Goal: Find specific page/section: Find specific page/section

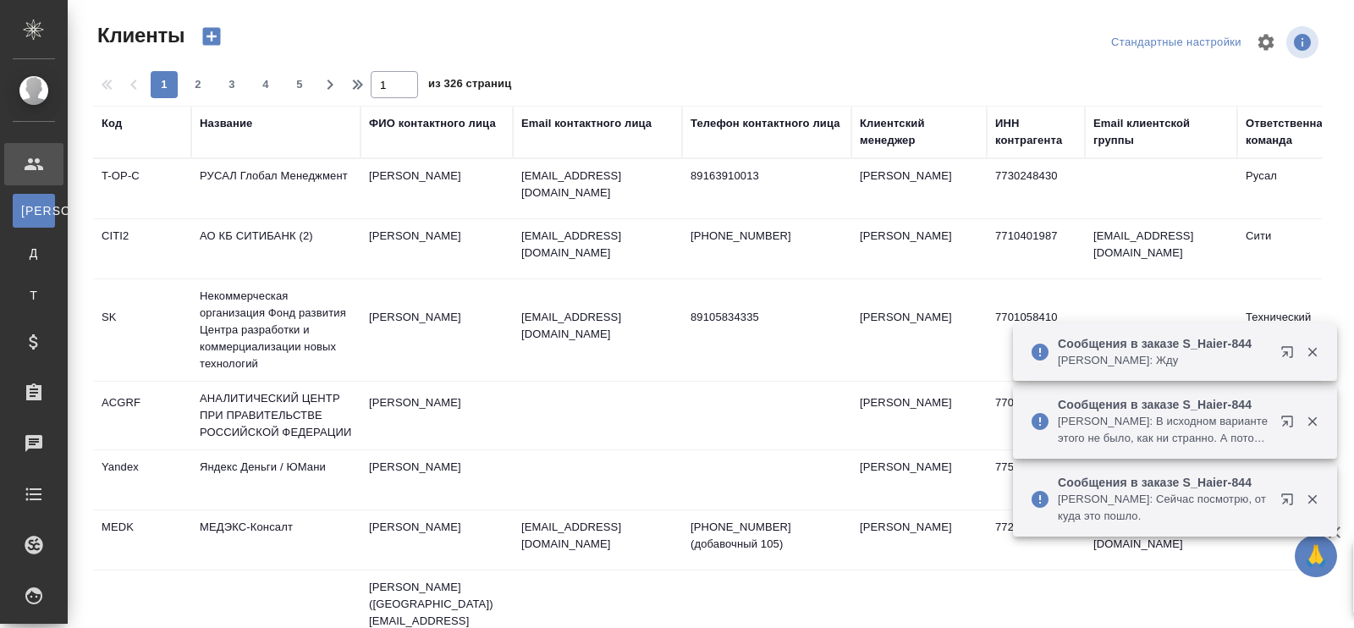
select select "RU"
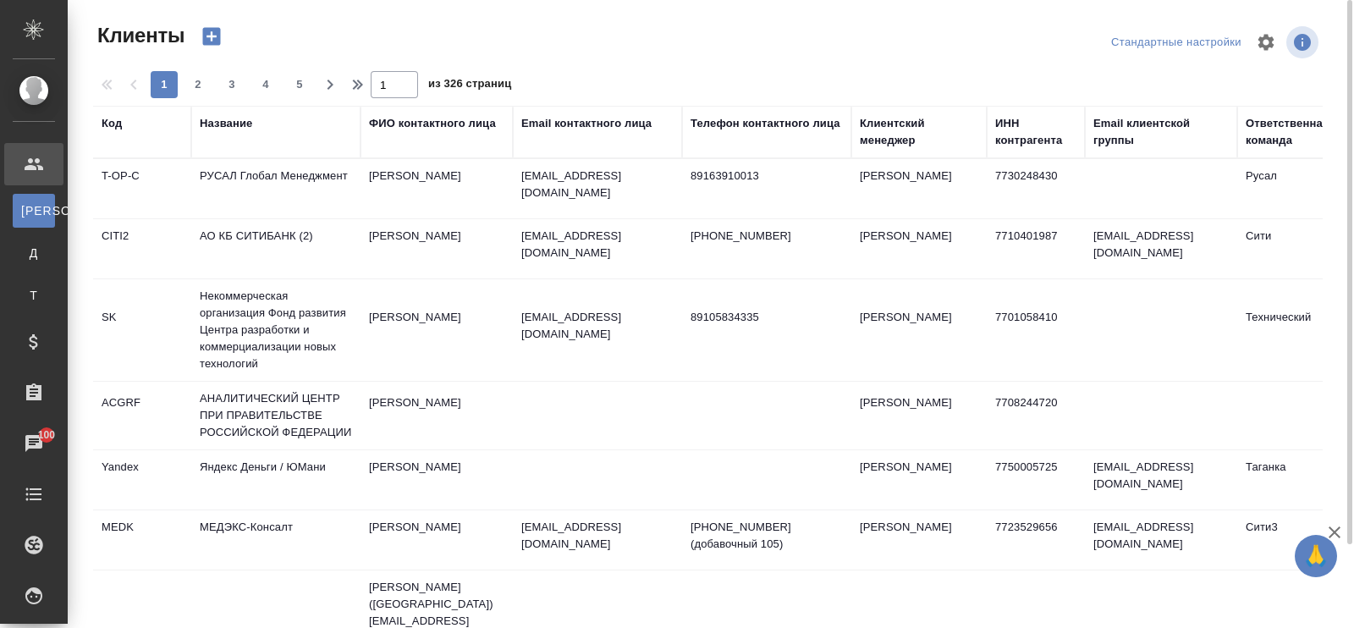
click at [228, 120] on div "Название" at bounding box center [226, 123] width 52 height 17
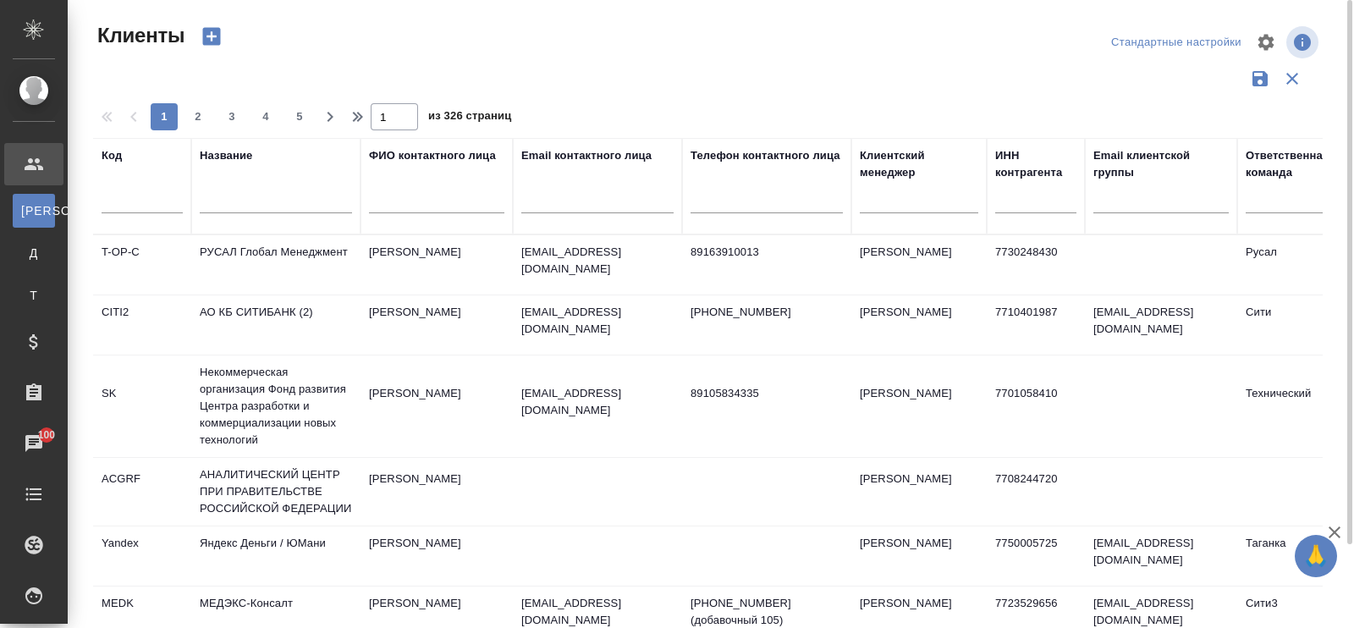
click at [233, 211] on input "text" at bounding box center [276, 202] width 152 height 21
type input "ь"
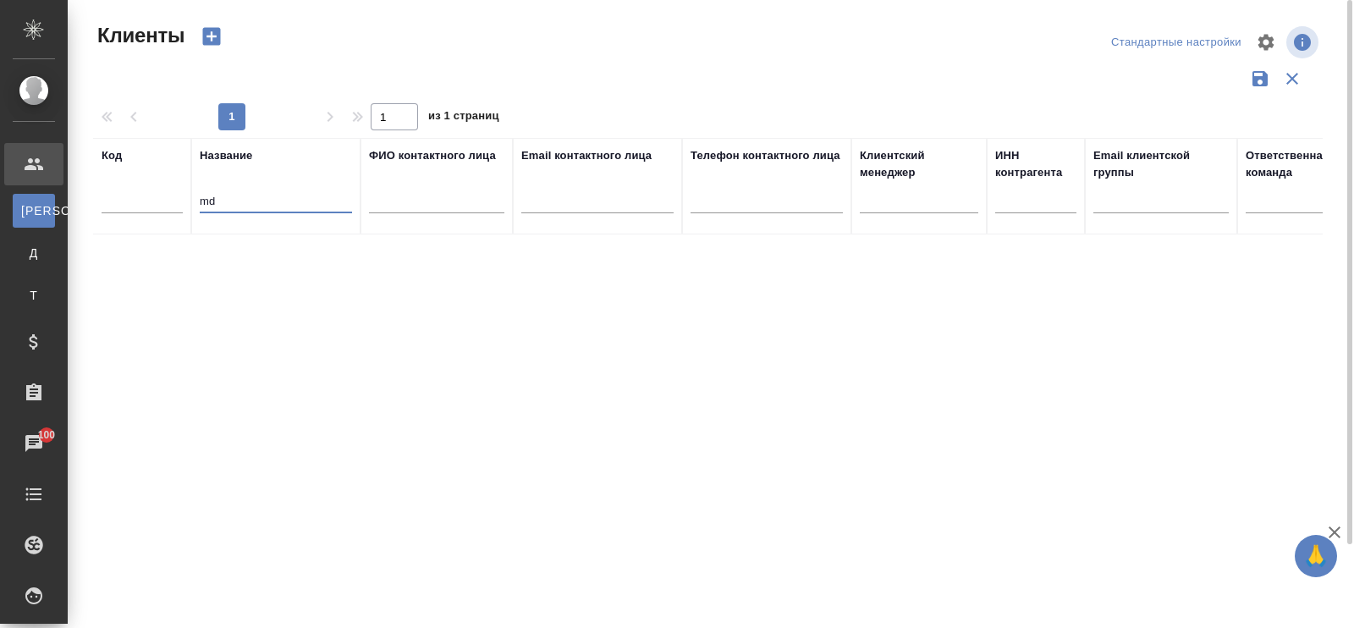
type input "m"
type input "мать и дитя"
drag, startPoint x: 307, startPoint y: 173, endPoint x: 283, endPoint y: 184, distance: 26.1
click at [283, 184] on div "Название мать и дитя" at bounding box center [276, 186] width 152 height 78
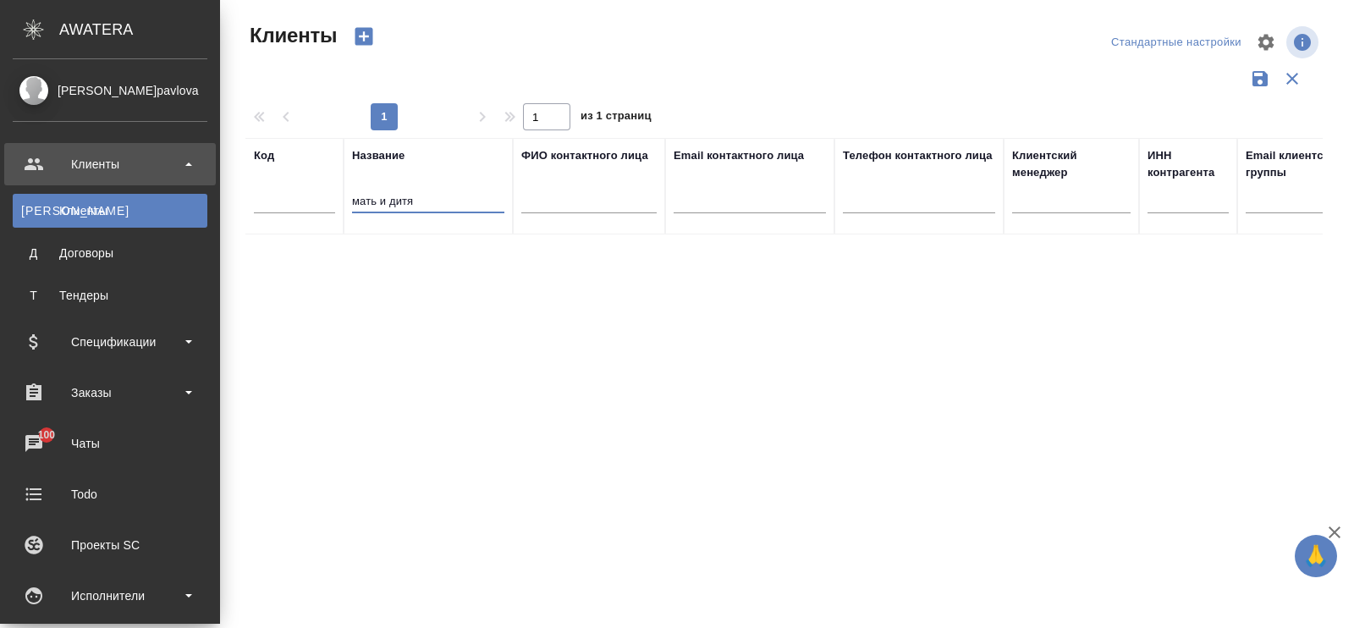
drag, startPoint x: 278, startPoint y: 196, endPoint x: 47, endPoint y: 184, distance: 231.3
click at [47, 184] on div ".cls-1 fill:#fff; AWATERA Павлова Антонина a.pavlova Клиенты К Клиенты Д Догово…" at bounding box center [677, 314] width 1354 height 628
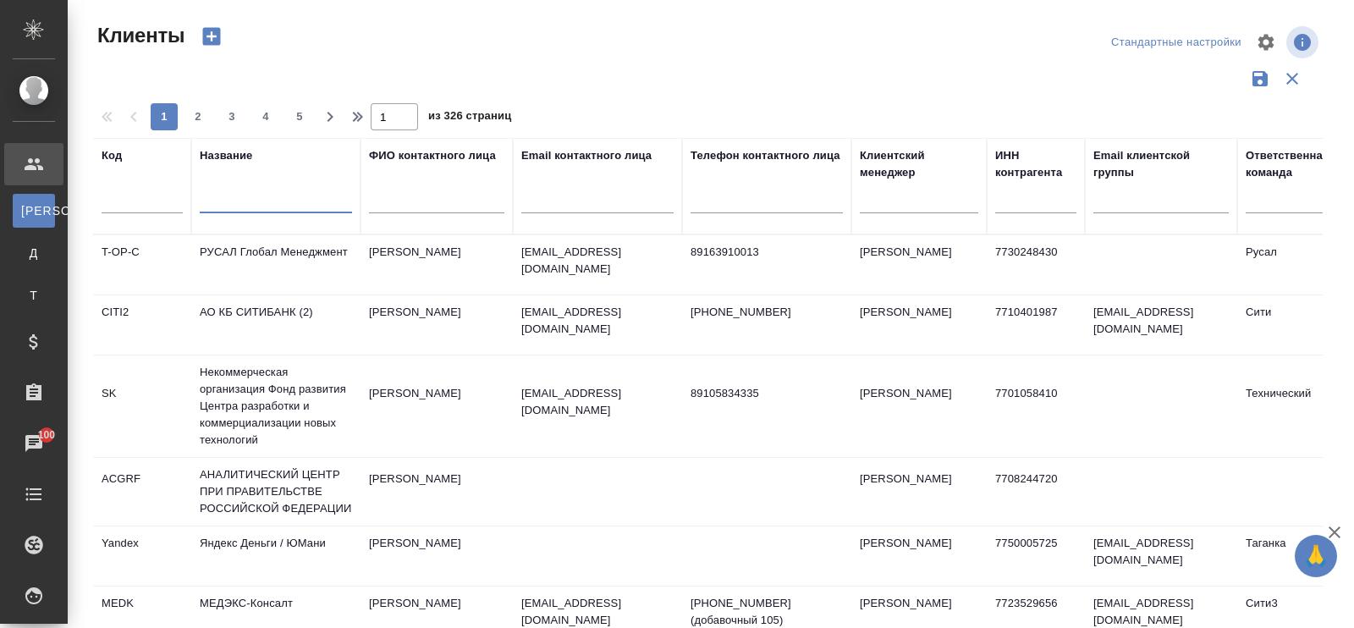
click at [606, 198] on input "text" at bounding box center [597, 202] width 152 height 21
type input "ь"
type input "mdd"
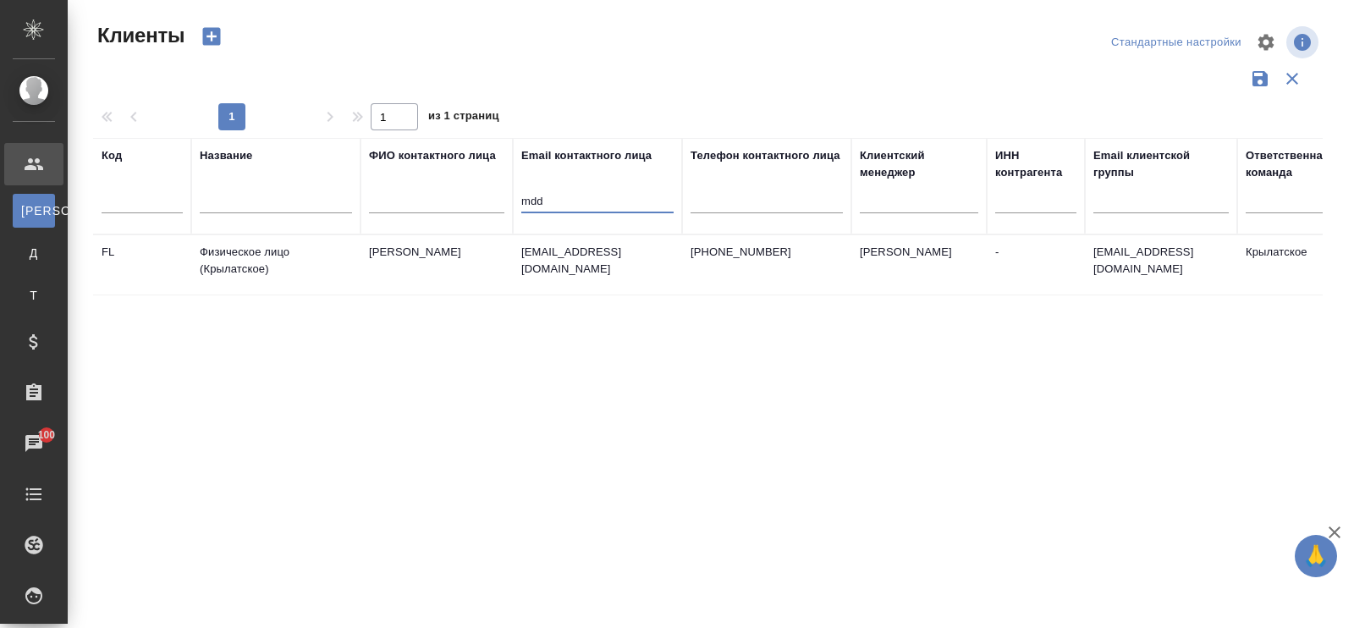
drag, startPoint x: 597, startPoint y: 198, endPoint x: 491, endPoint y: 196, distance: 106.6
click at [491, 196] on tr "Код Название ФИО контактного лица Email контактного лица mdd Телефон контактног…" at bounding box center [732, 186] width 1279 height 96
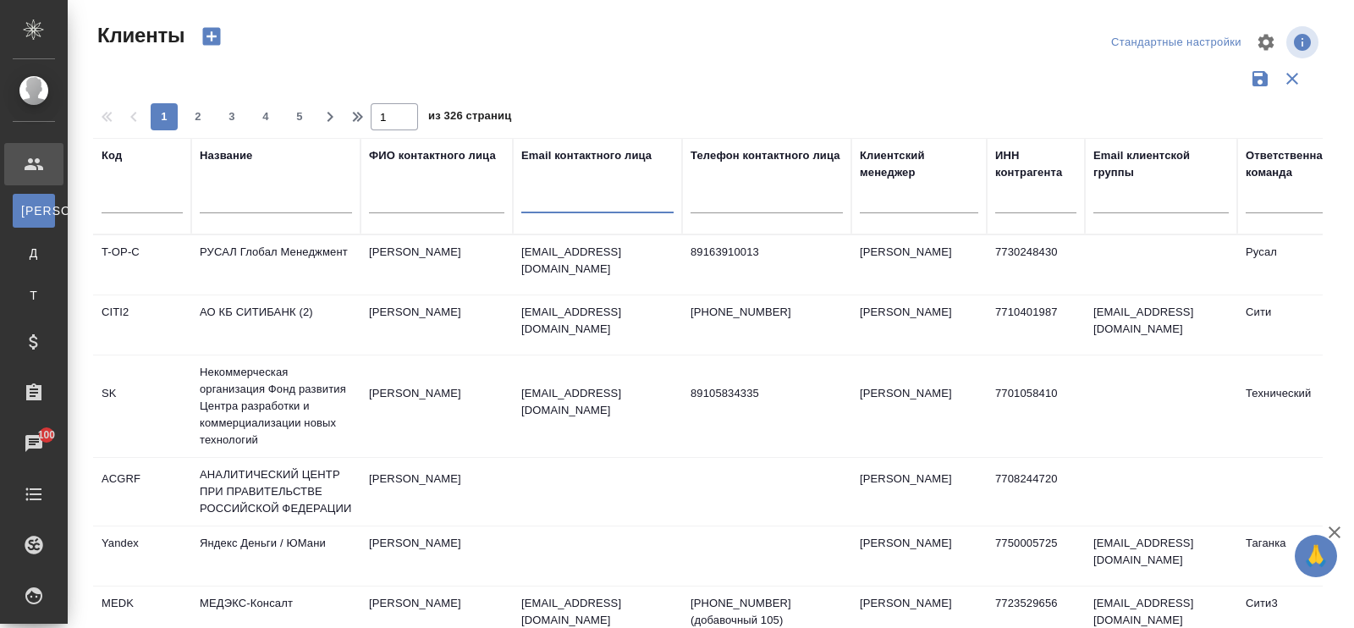
click at [234, 198] on input "text" at bounding box center [276, 202] width 152 height 21
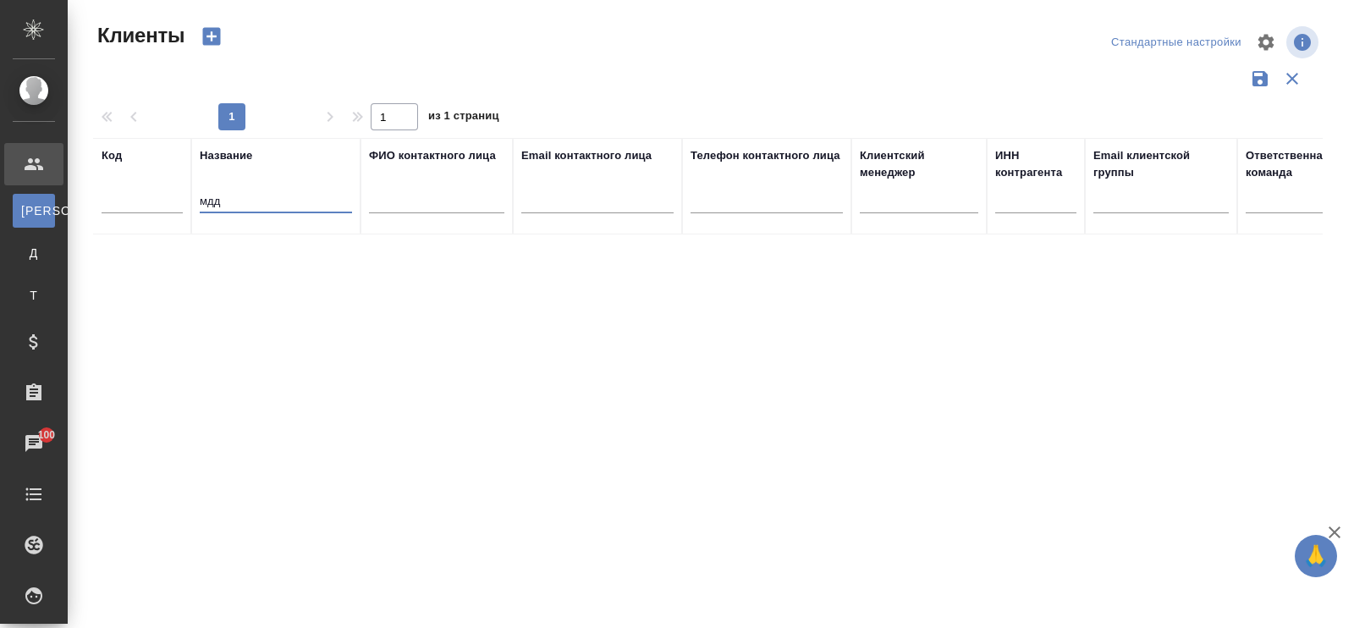
type input "мдд"
drag, startPoint x: 279, startPoint y: 195, endPoint x: 69, endPoint y: 197, distance: 209.8
click at [69, 197] on div "Клиенты Стандартные настройки 1 1 из 1 страниц Код Название мдд ФИО контактного…" at bounding box center [711, 378] width 1286 height 756
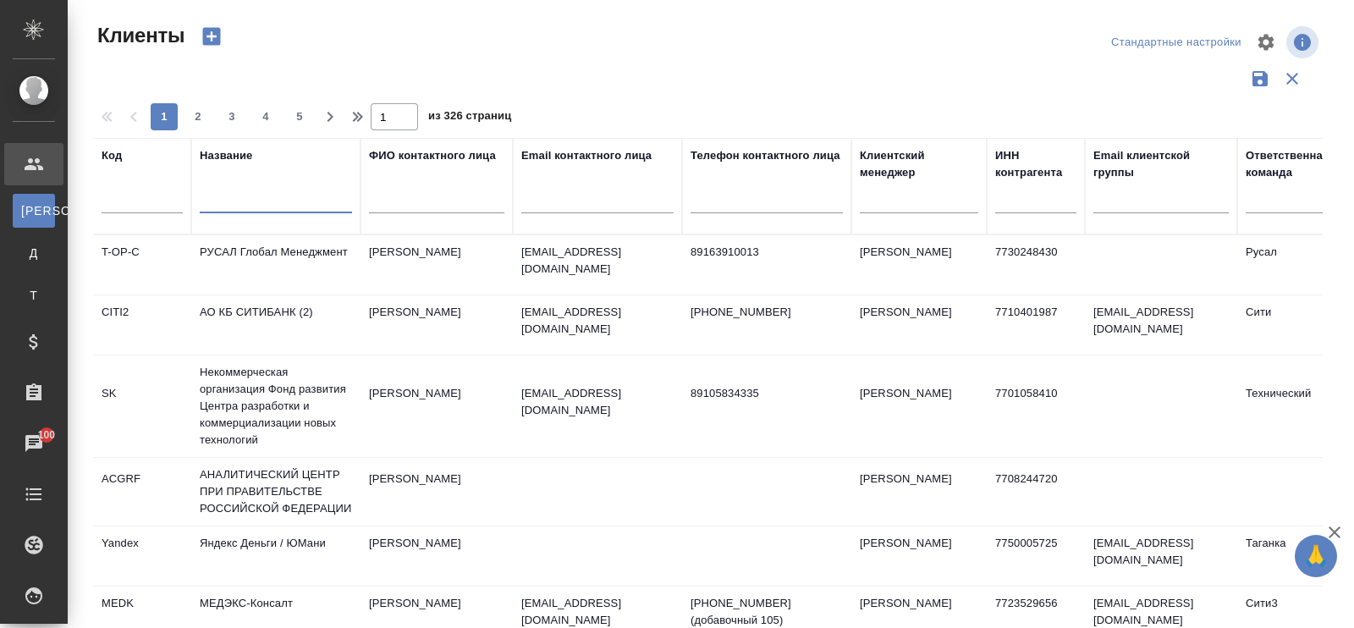
click at [560, 199] on input "text" at bounding box center [597, 202] width 152 height 21
paste input "ccl@mcclinics.ru"
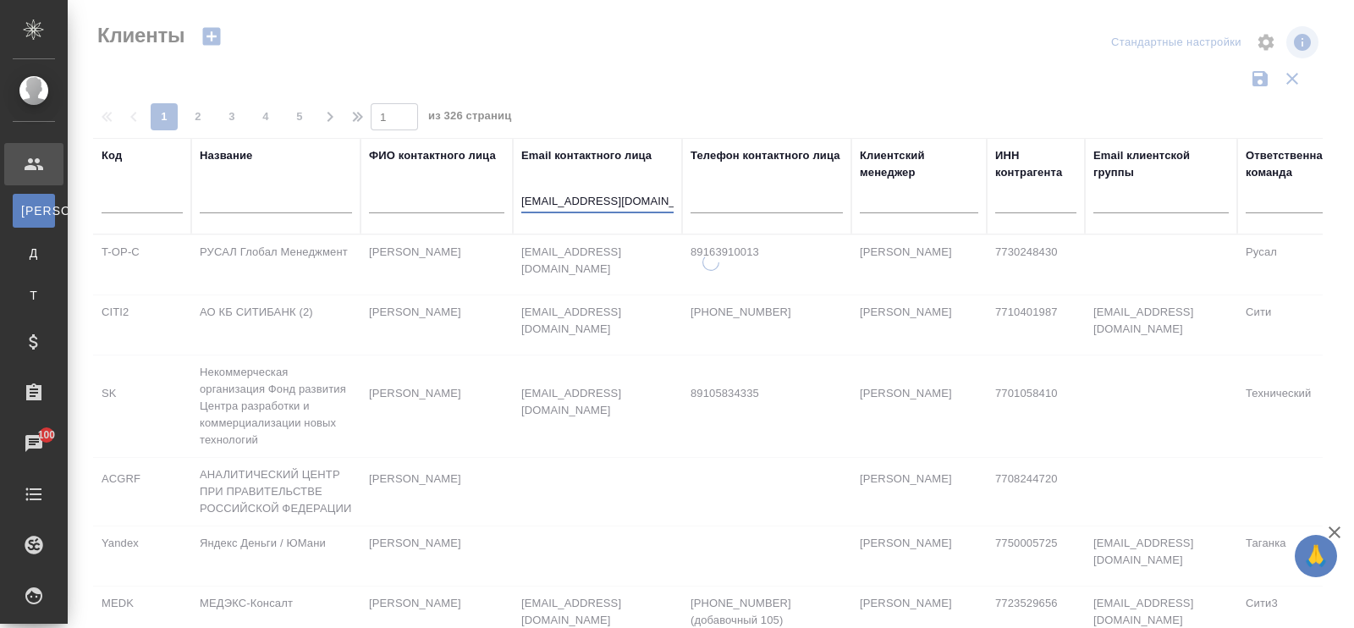
drag, startPoint x: 545, startPoint y: 201, endPoint x: 475, endPoint y: 197, distance: 70.3
click at [475, 197] on tr "Код Название ФИО контактного лица Email контактного лица ccl@mcclinics.ru Телеф…" at bounding box center [732, 186] width 1279 height 96
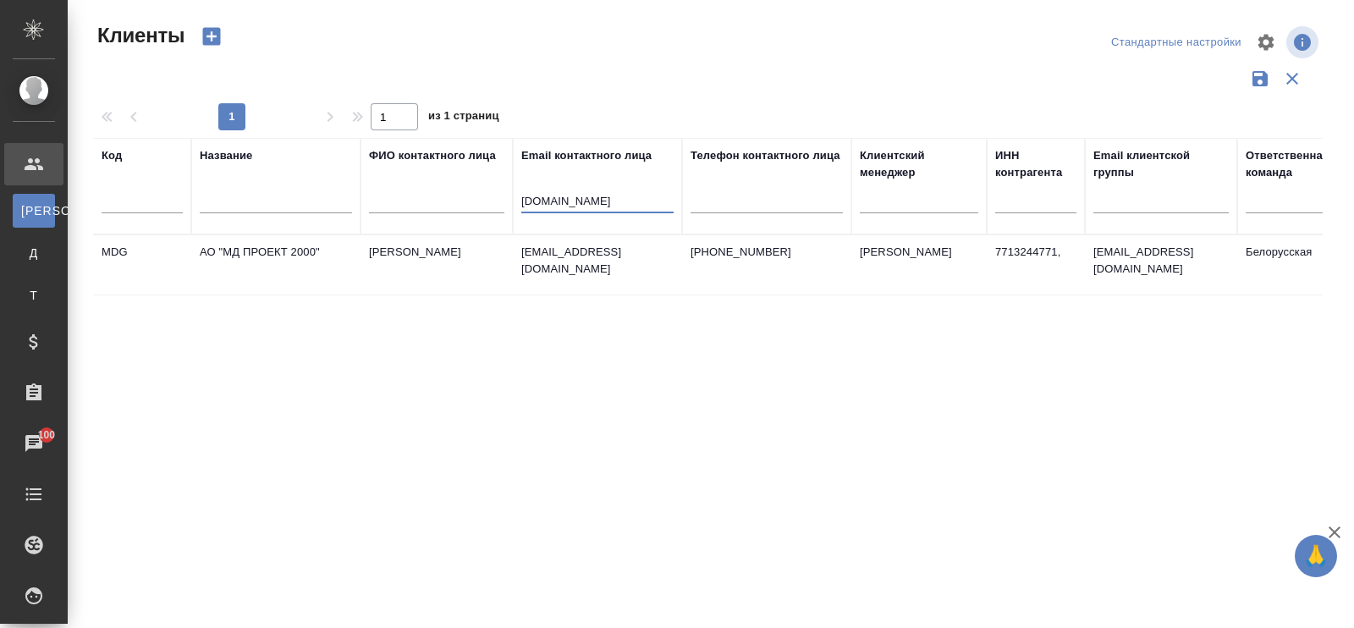
type input "mcclinics.ru"
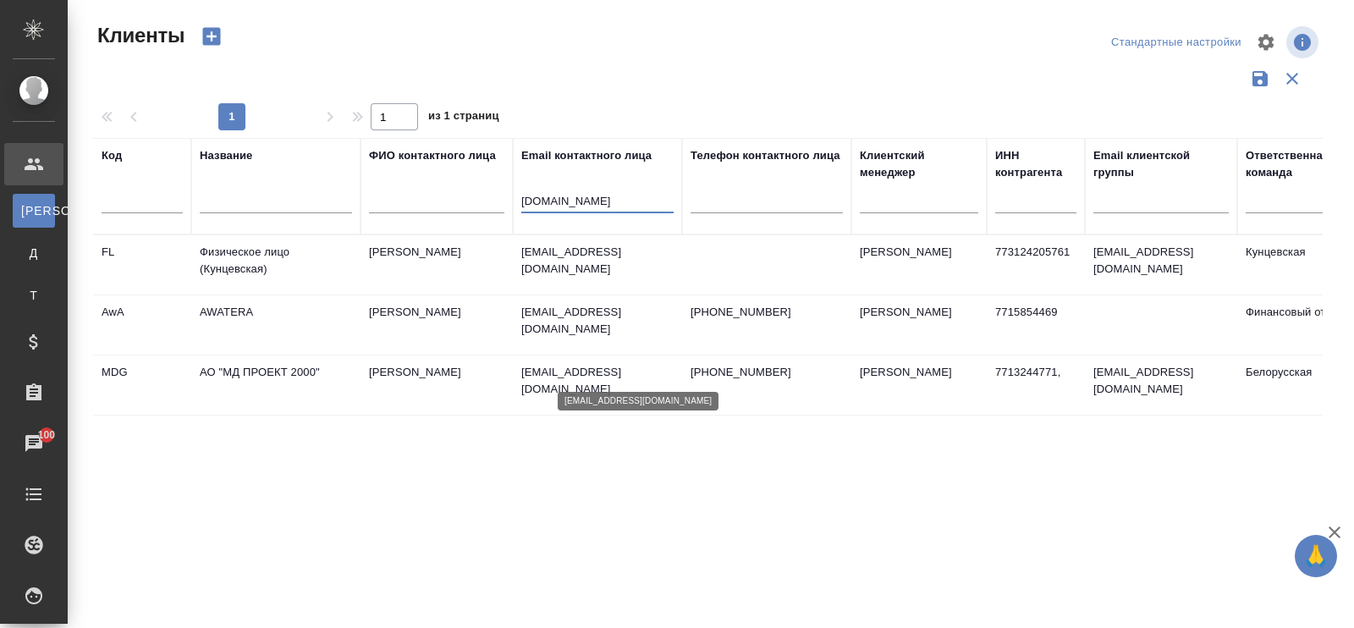
click at [585, 373] on p "ccl@mcclinics.ru" at bounding box center [597, 381] width 152 height 34
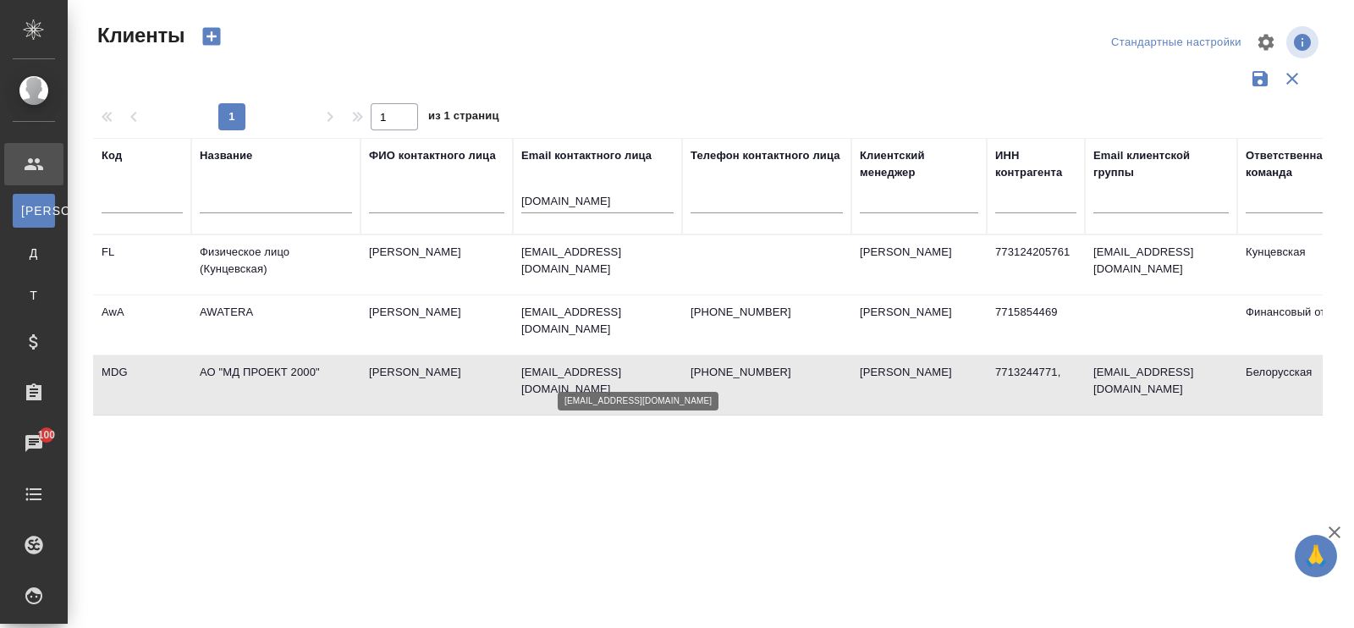
click at [585, 373] on p "ccl@mcclinics.ru" at bounding box center [597, 381] width 152 height 34
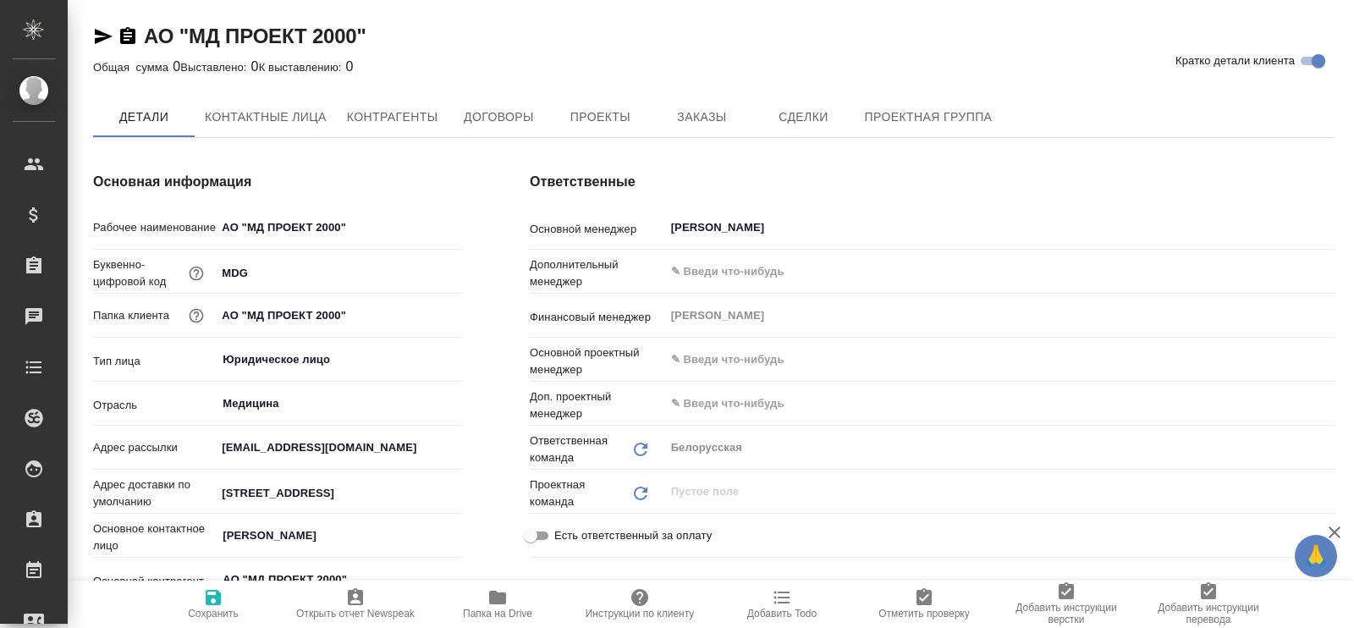
type textarea "x"
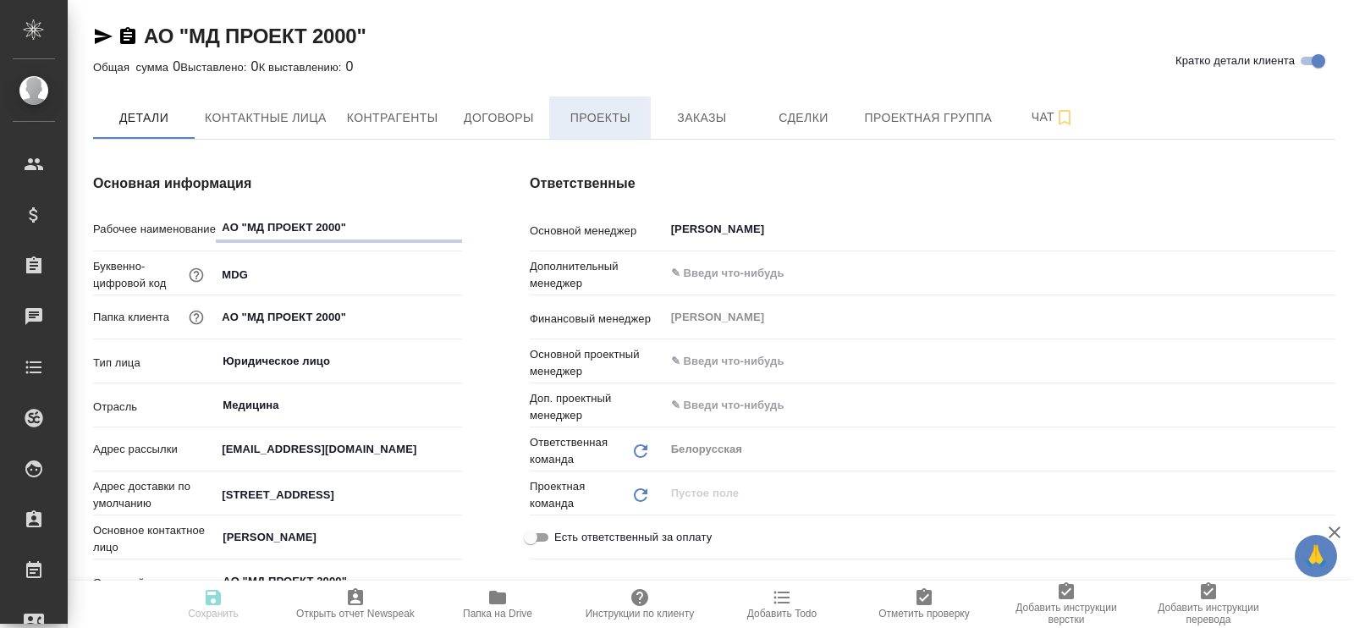
type textarea "x"
click at [584, 118] on span "Проекты" at bounding box center [599, 117] width 81 height 21
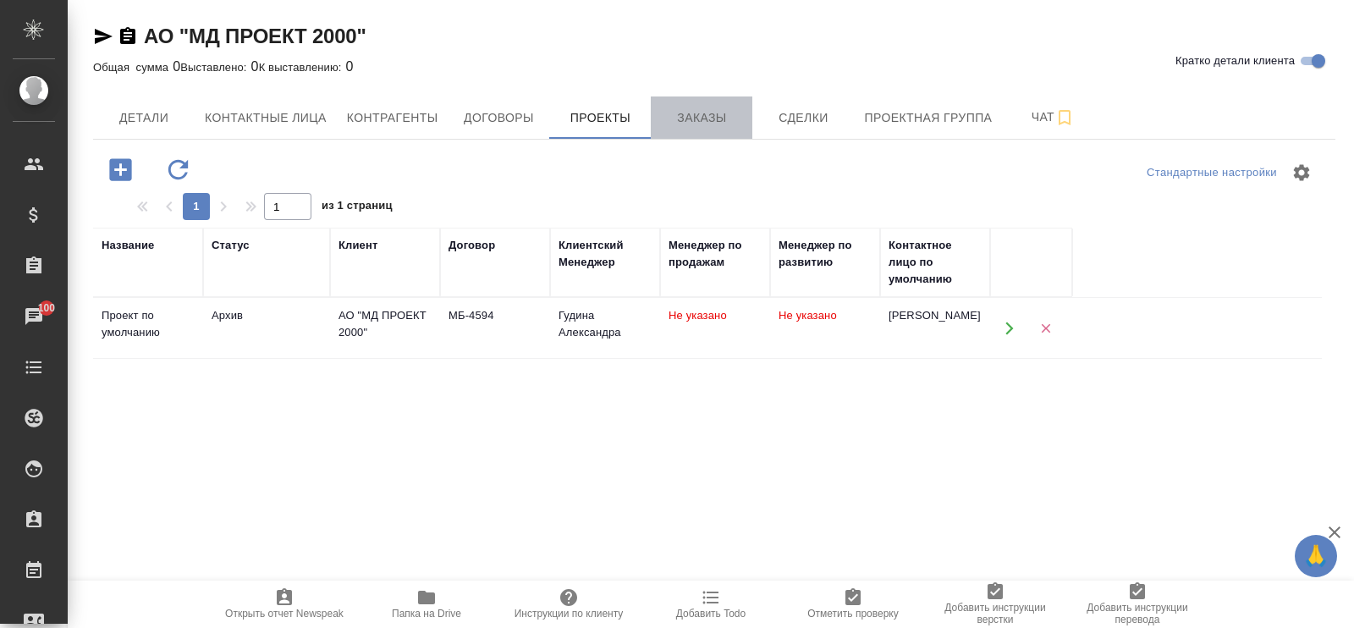
click at [702, 111] on span "Заказы" at bounding box center [701, 117] width 81 height 21
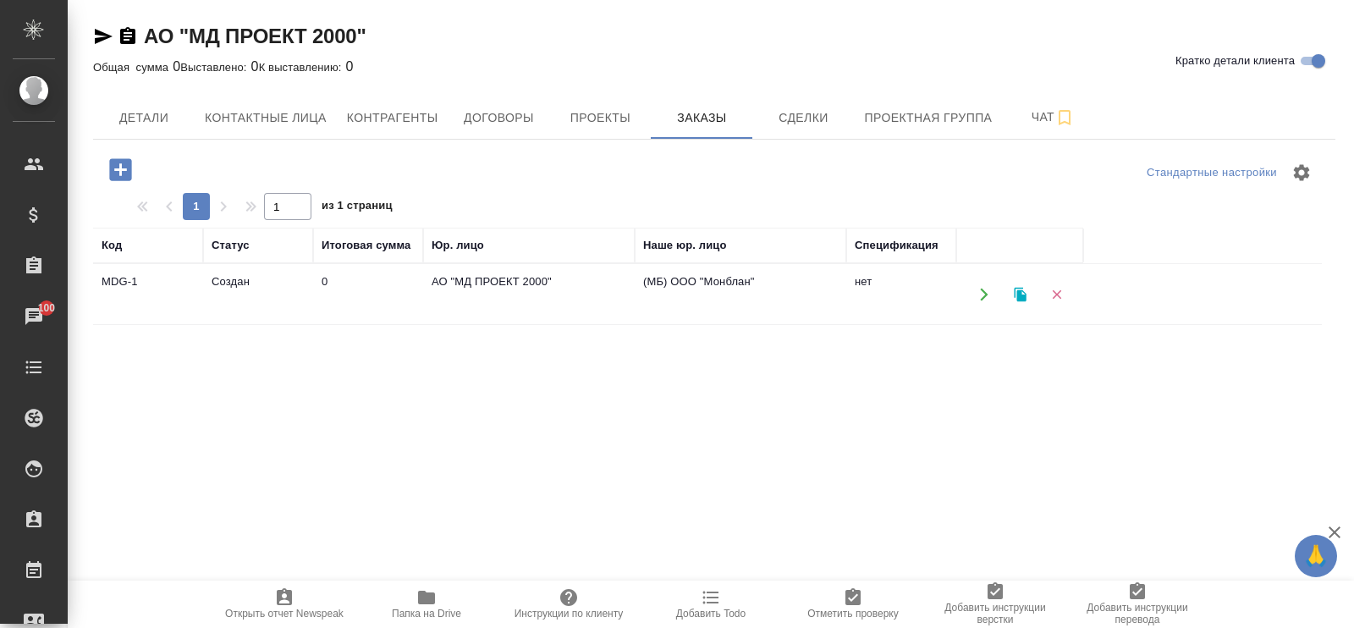
click at [478, 290] on td "АО "МД ПРОЕКТ 2000"" at bounding box center [529, 294] width 212 height 59
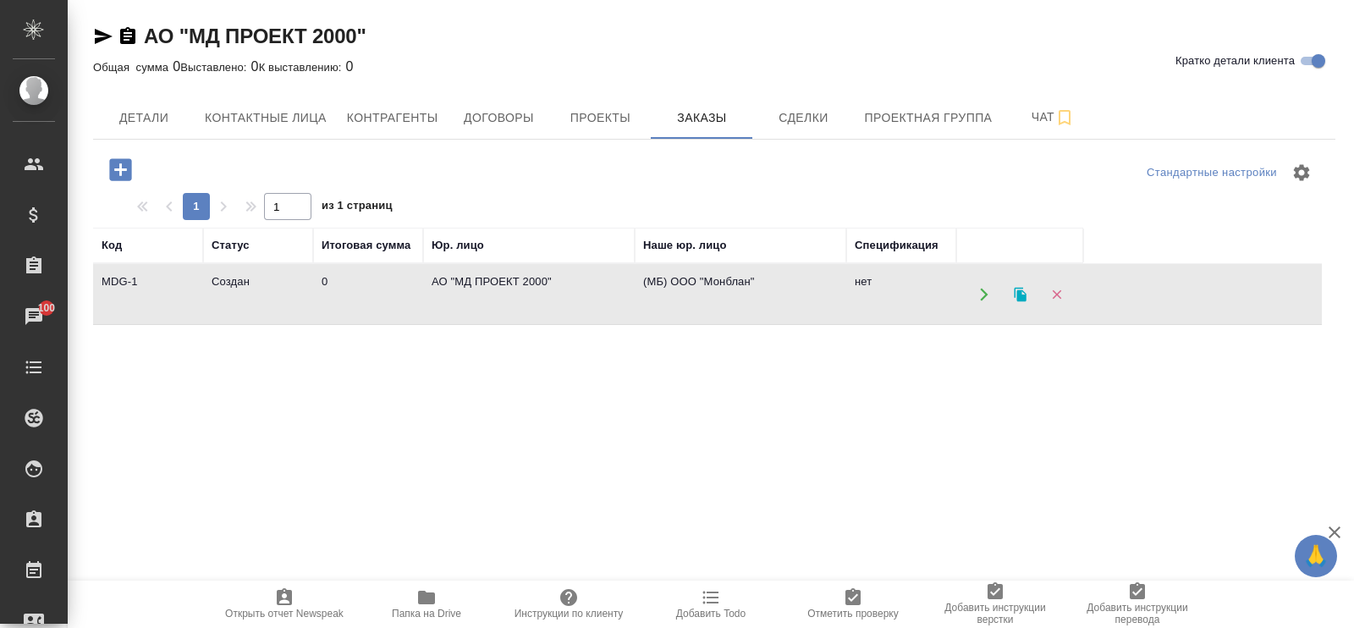
scroll to position [105, 0]
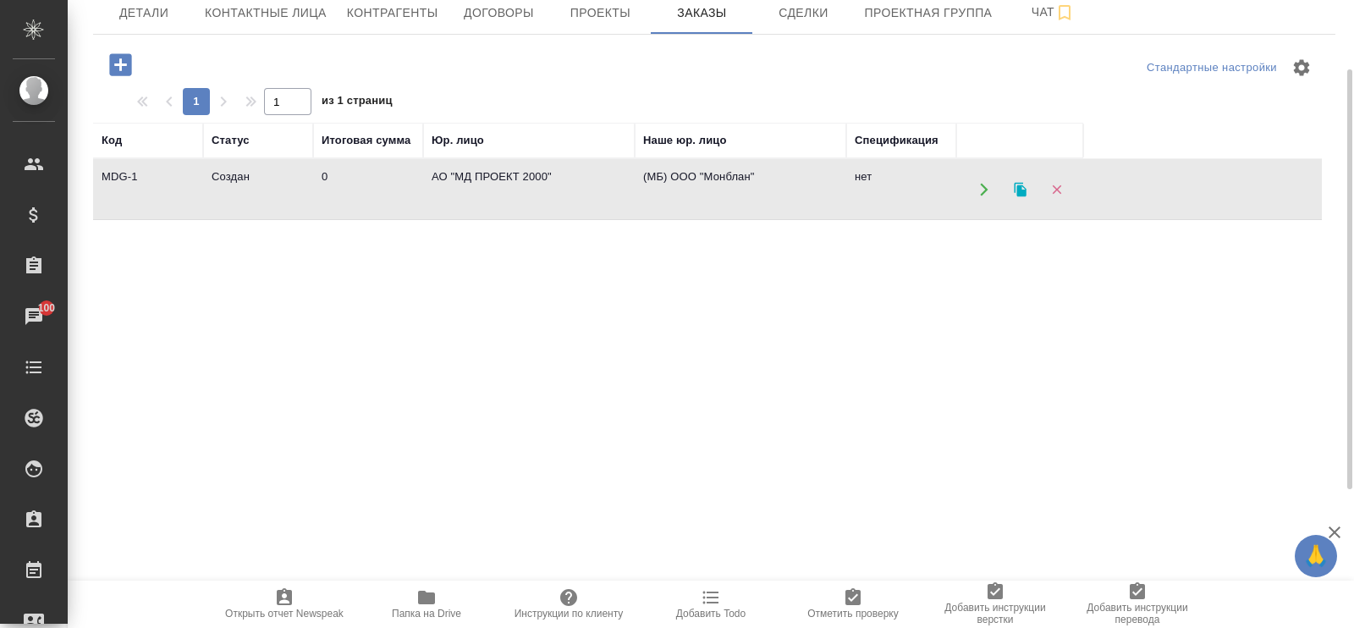
click at [537, 189] on td "АО "МД ПРОЕКТ 2000"" at bounding box center [529, 189] width 212 height 59
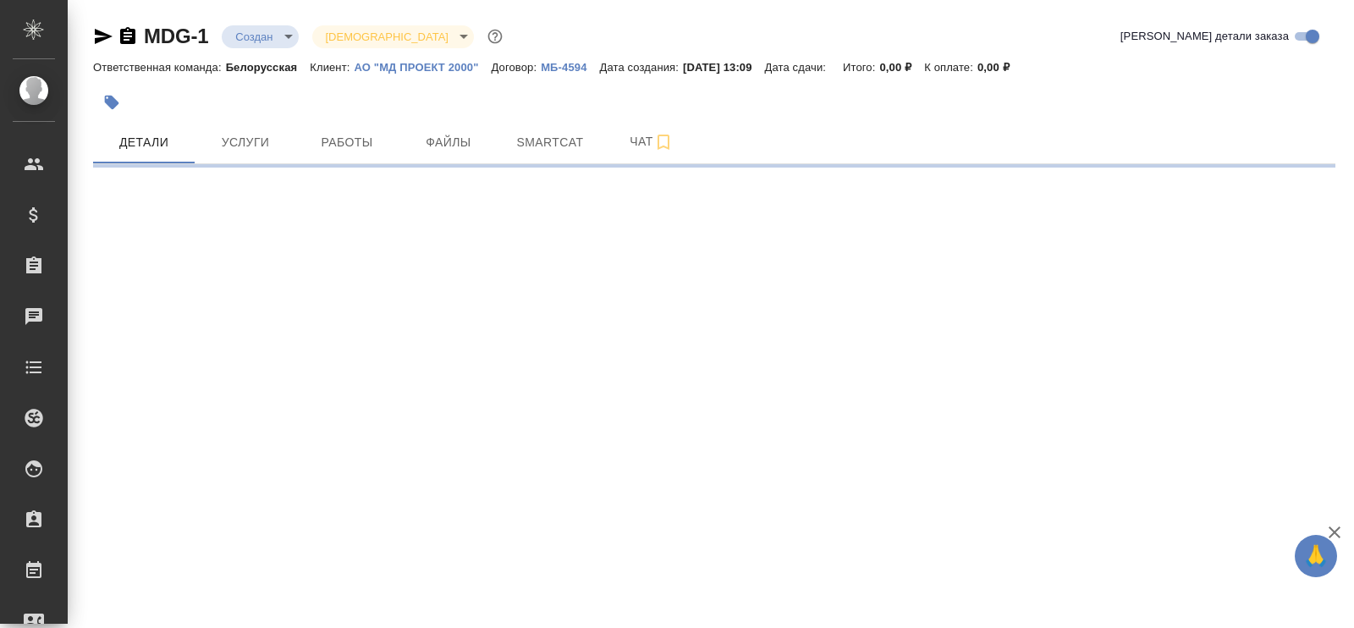
select select "RU"
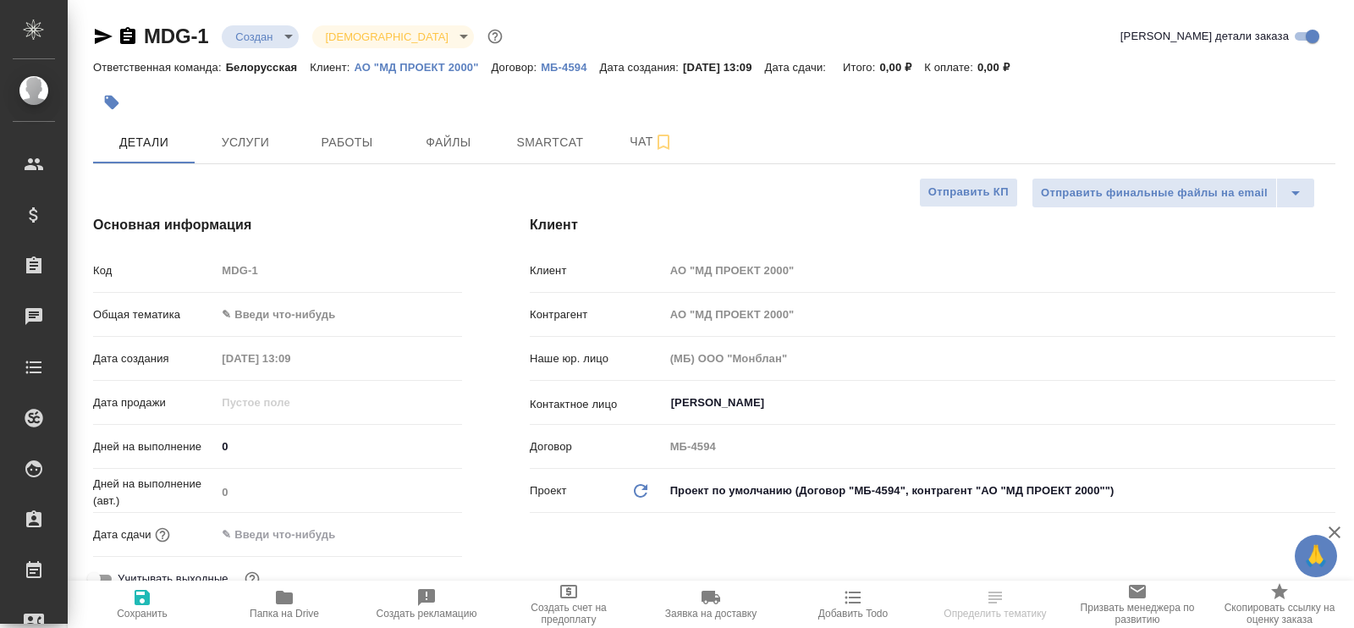
type textarea "x"
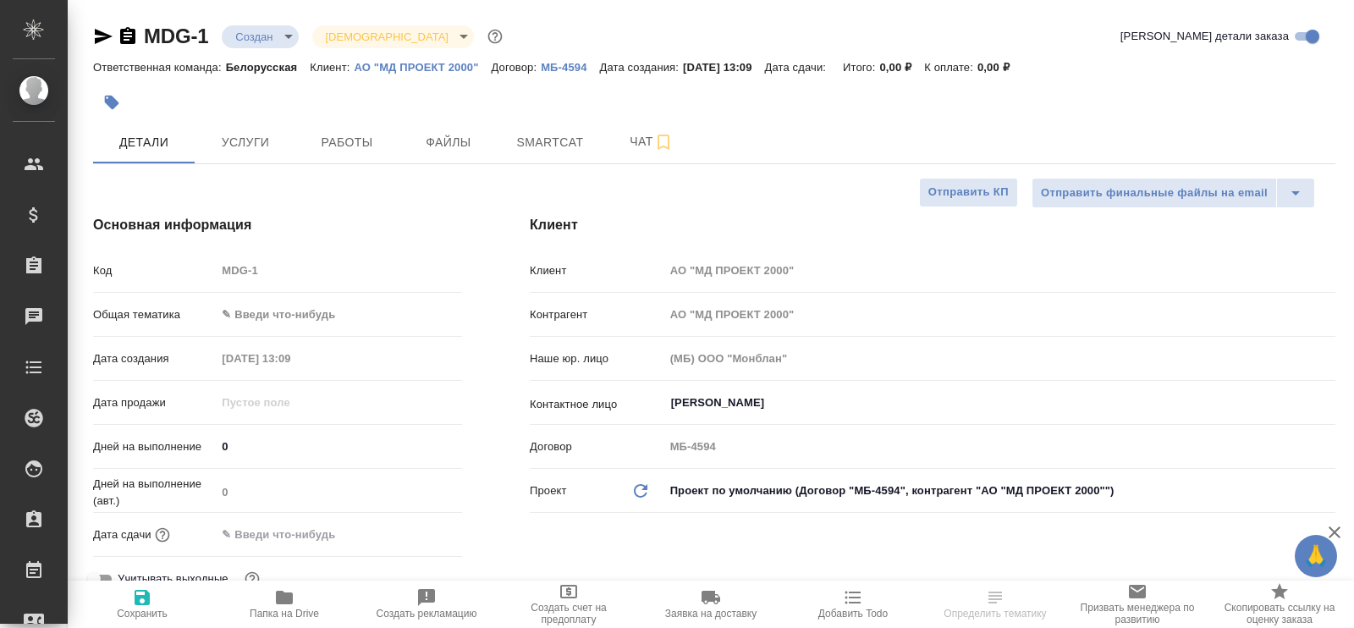
type textarea "x"
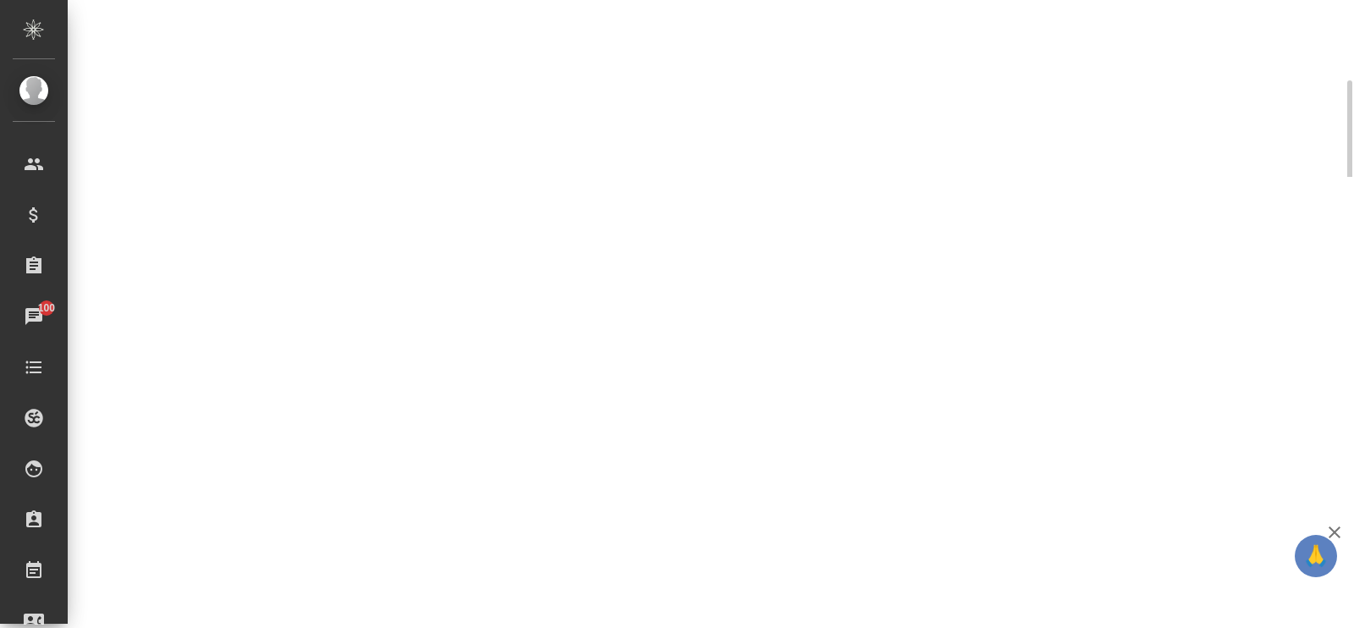
select select "RU"
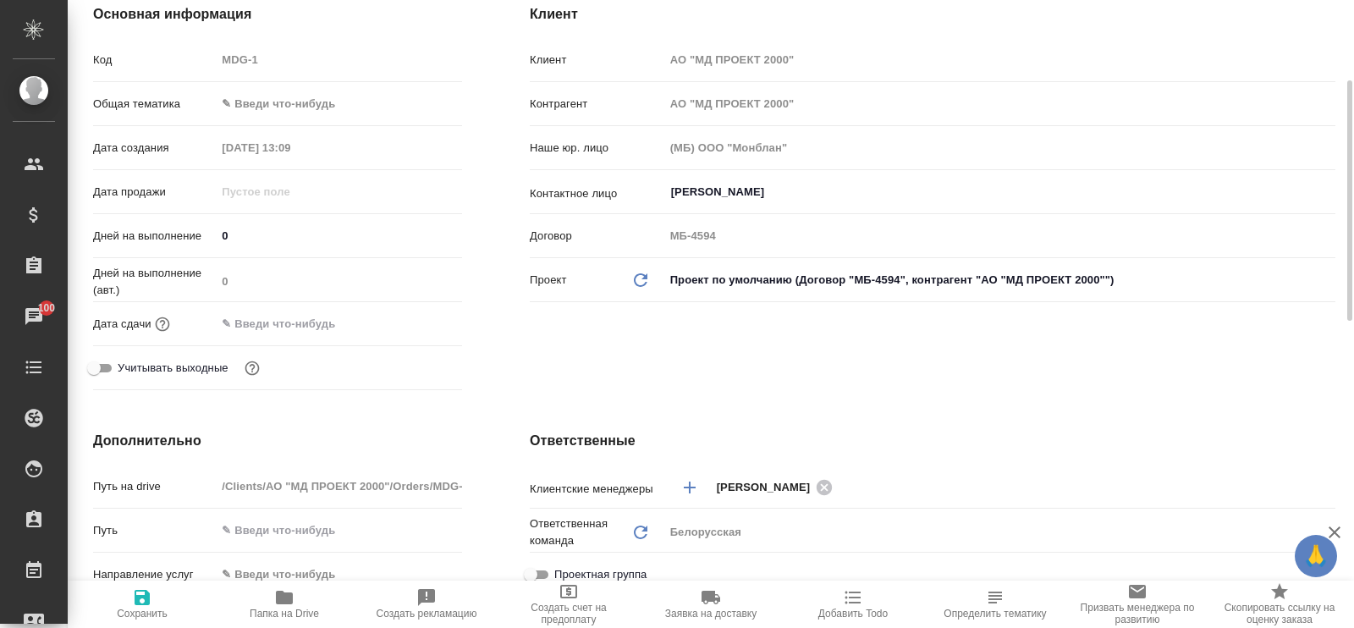
type textarea "x"
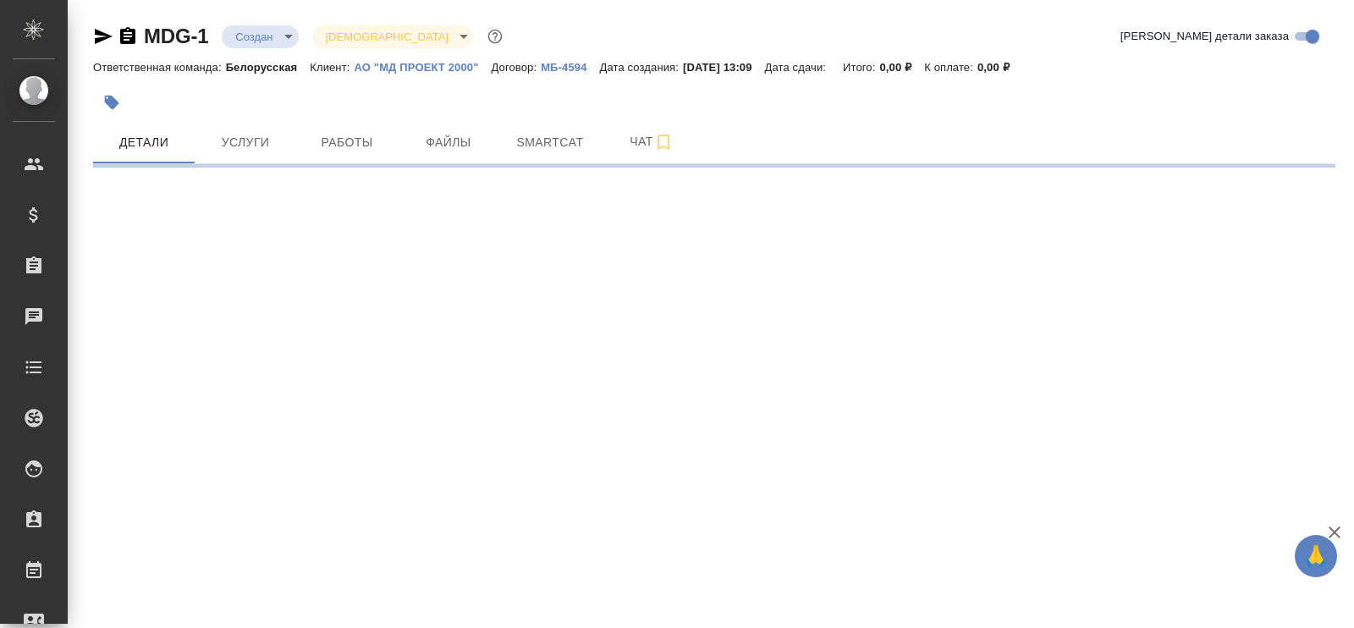
select select "RU"
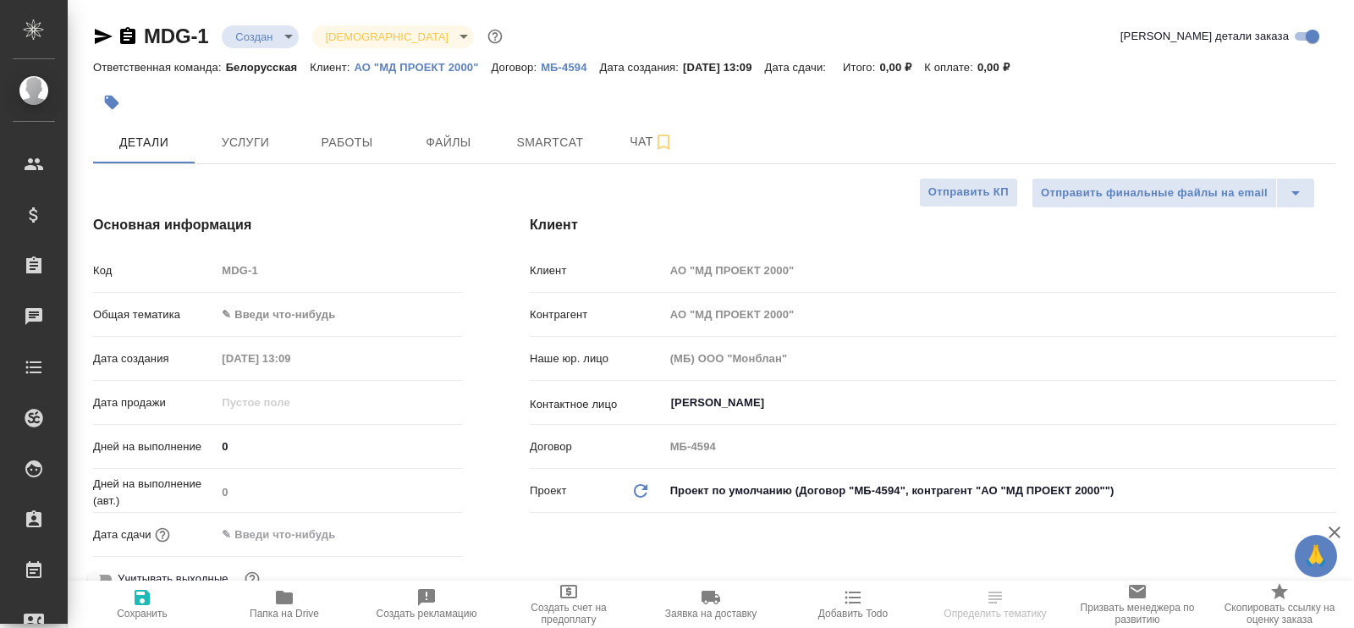
type textarea "x"
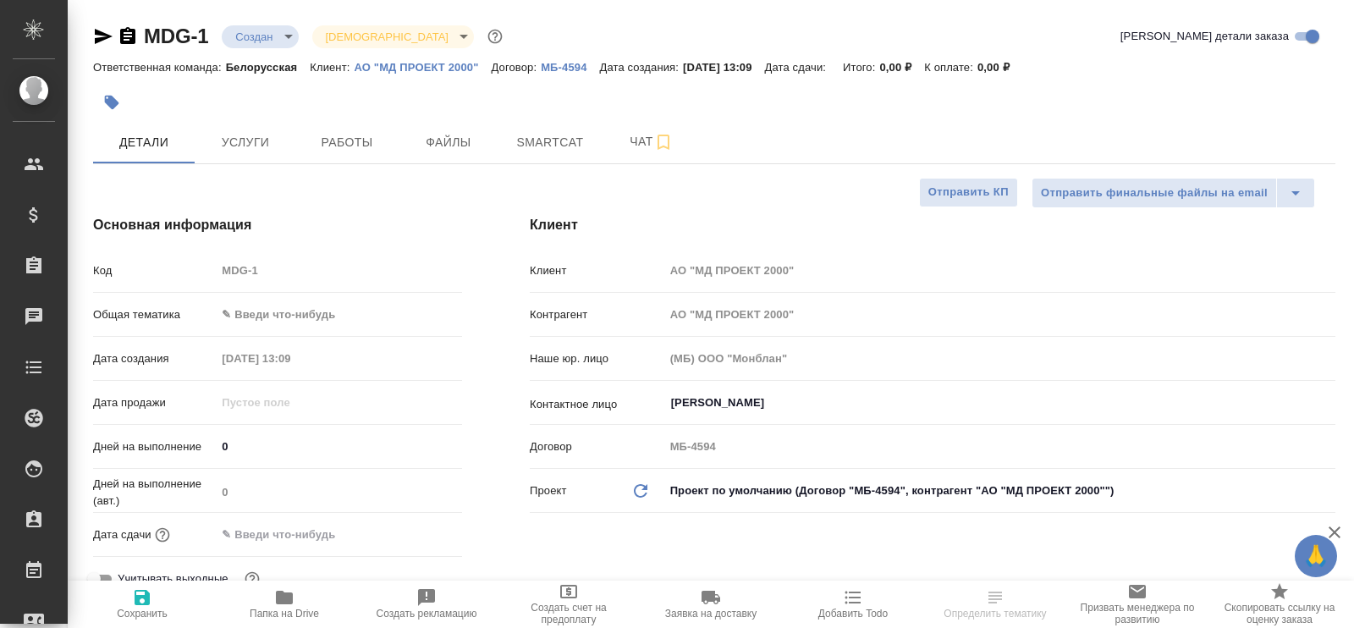
type textarea "x"
select select "RU"
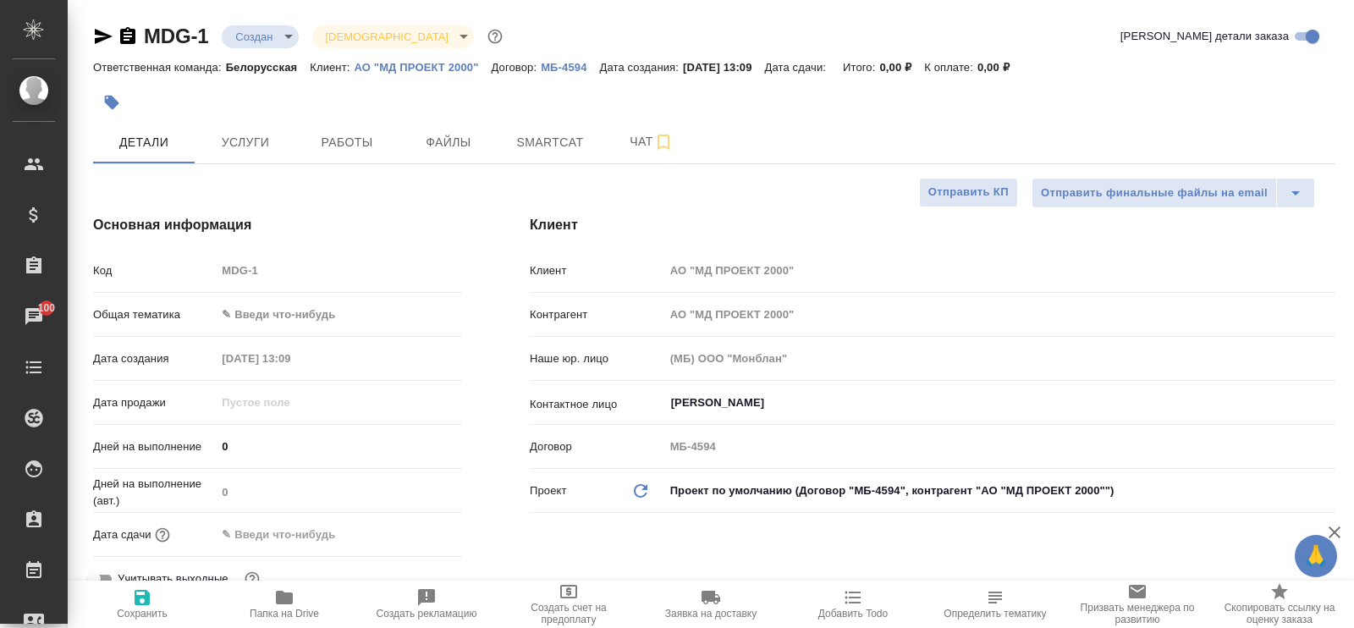
type textarea "x"
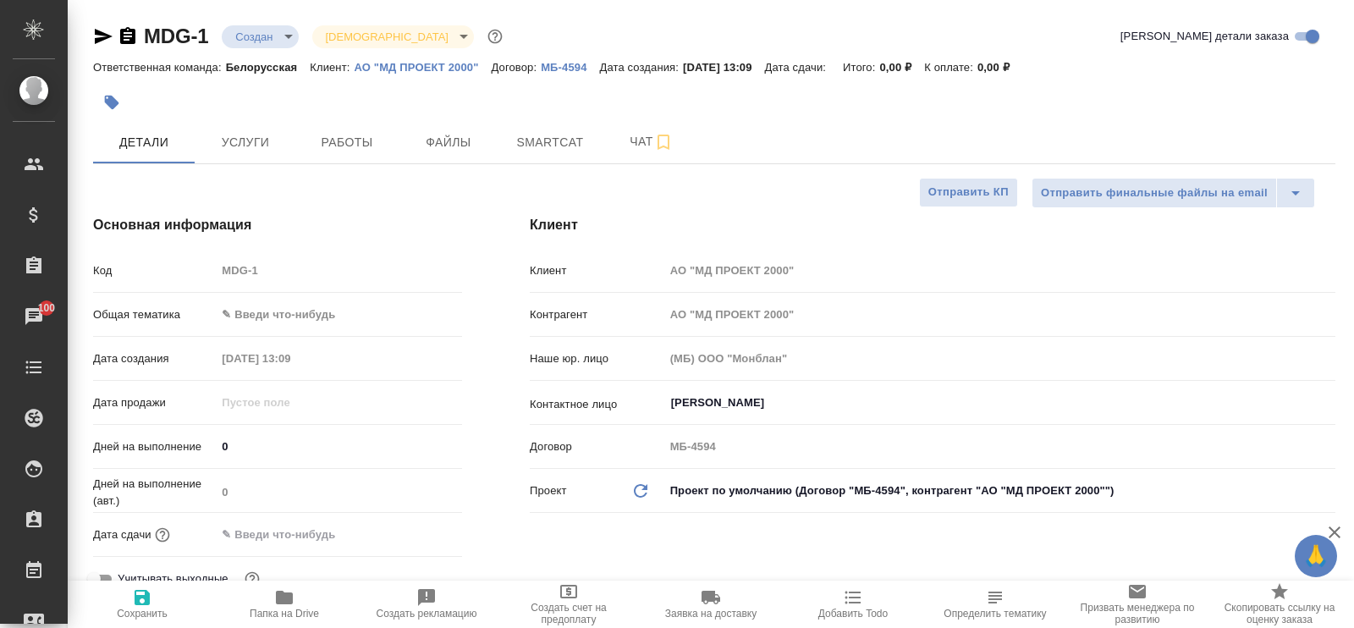
type textarea "x"
